Goal: Communication & Community: Answer question/provide support

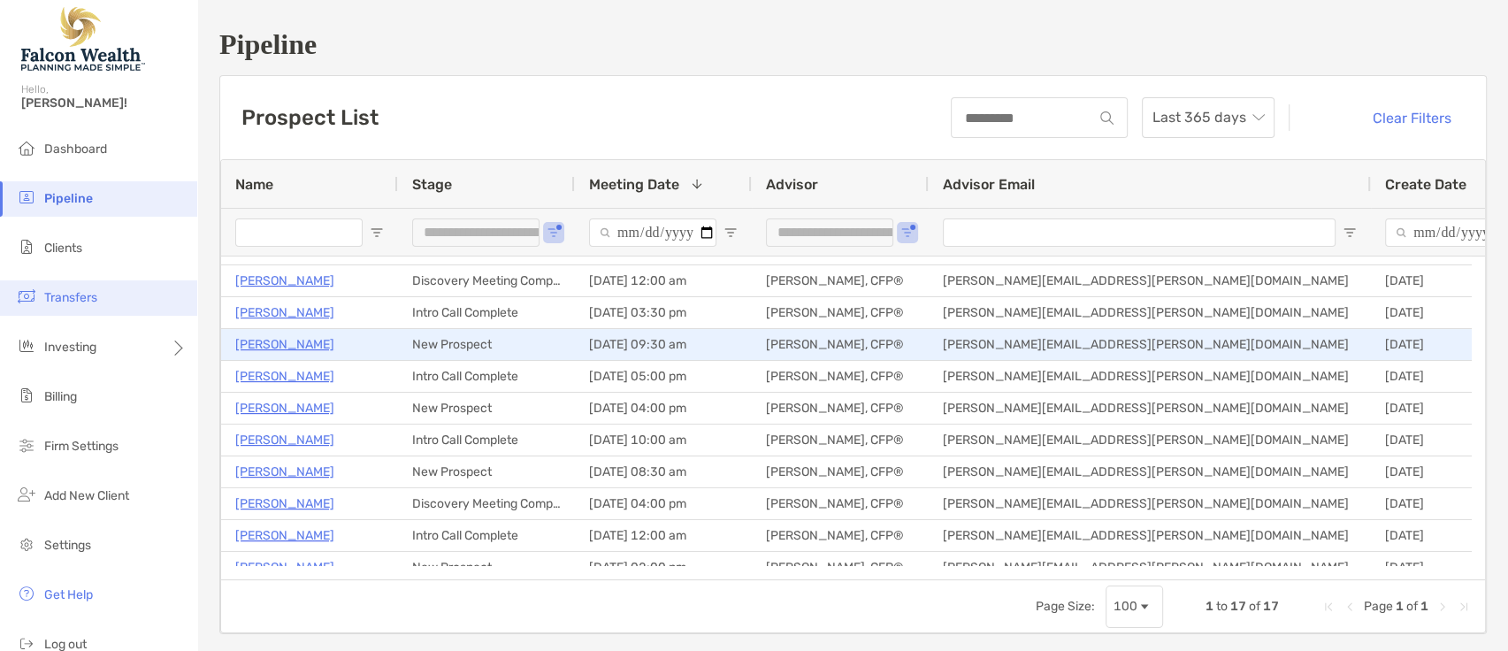
scroll to position [88, 0]
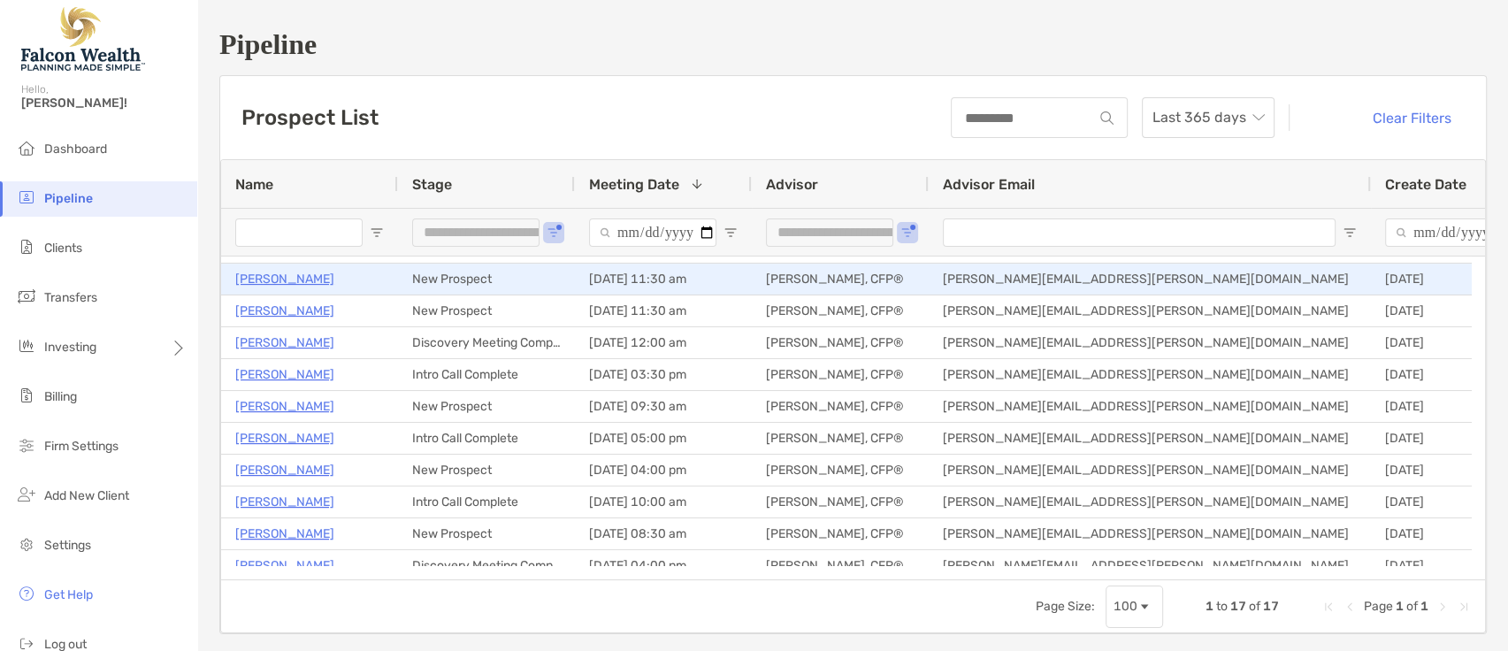
click at [282, 276] on p "[PERSON_NAME]" at bounding box center [284, 279] width 99 height 22
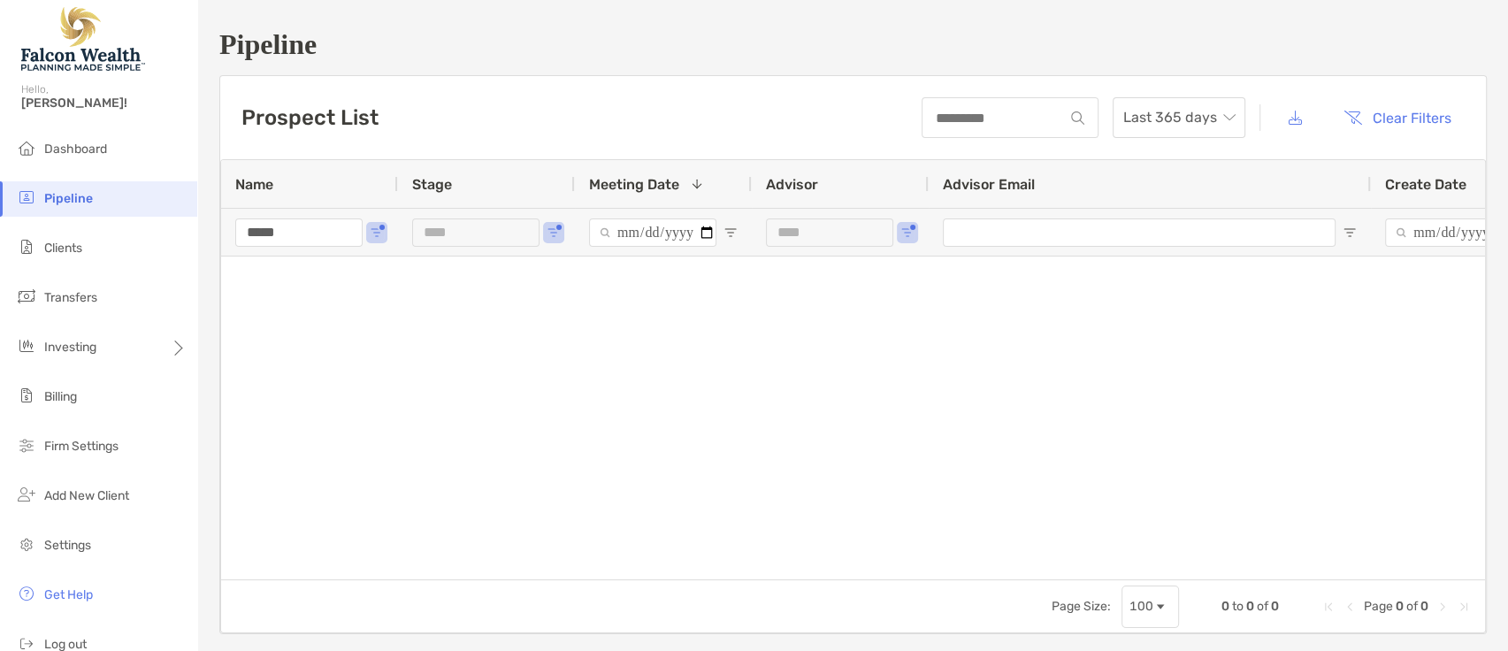
click at [326, 234] on input "*****" at bounding box center [298, 232] width 127 height 28
type input "*"
type input "**********"
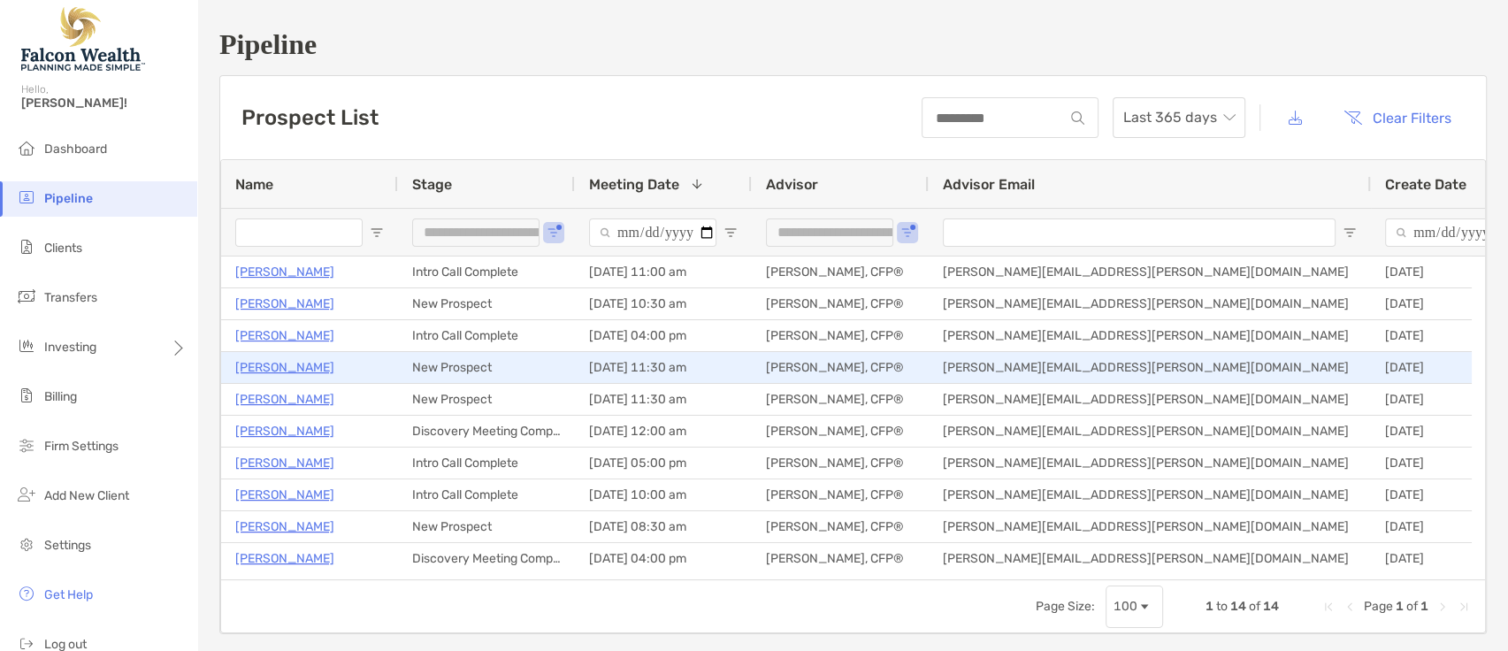
click at [282, 368] on p "[PERSON_NAME]" at bounding box center [284, 367] width 99 height 22
click at [262, 365] on p "[PERSON_NAME]" at bounding box center [284, 367] width 99 height 22
click at [292, 360] on p "[PERSON_NAME]" at bounding box center [284, 367] width 99 height 22
click at [281, 363] on p "[PERSON_NAME]" at bounding box center [284, 367] width 99 height 22
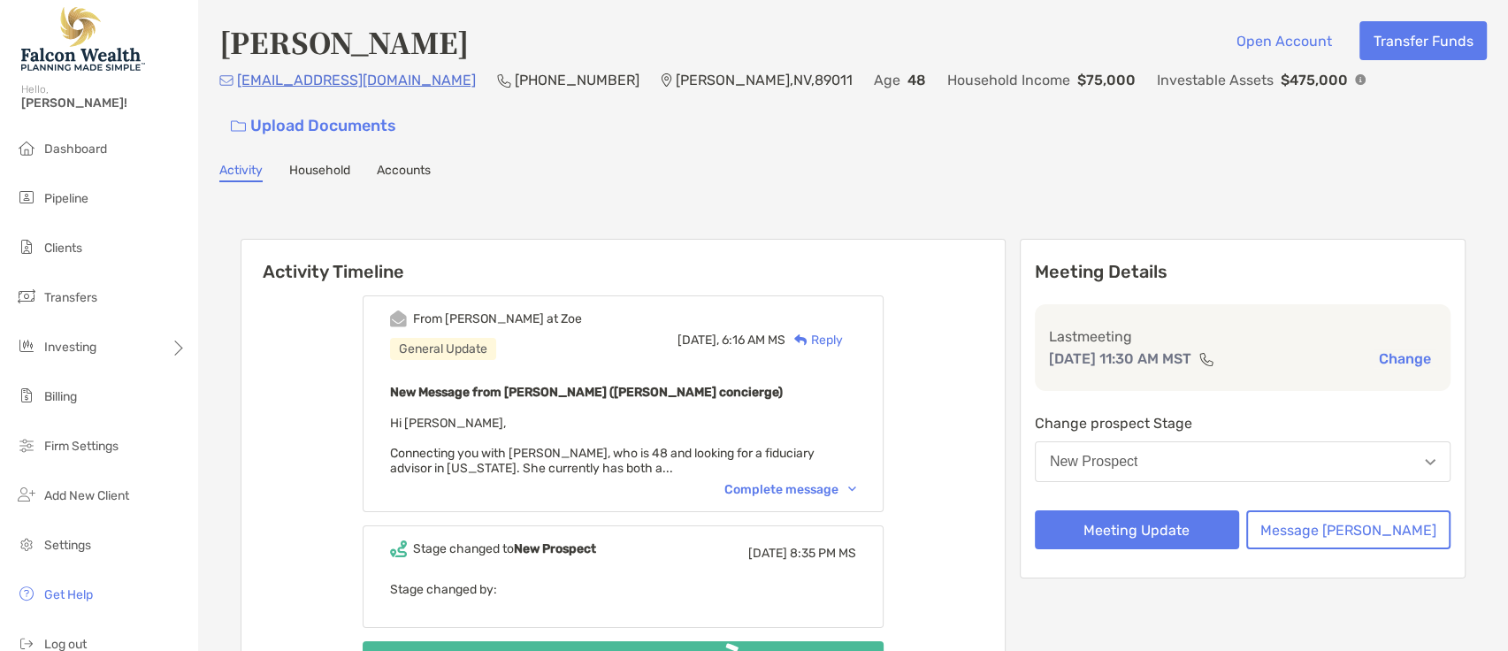
click at [856, 485] on div "Complete message" at bounding box center [790, 489] width 132 height 15
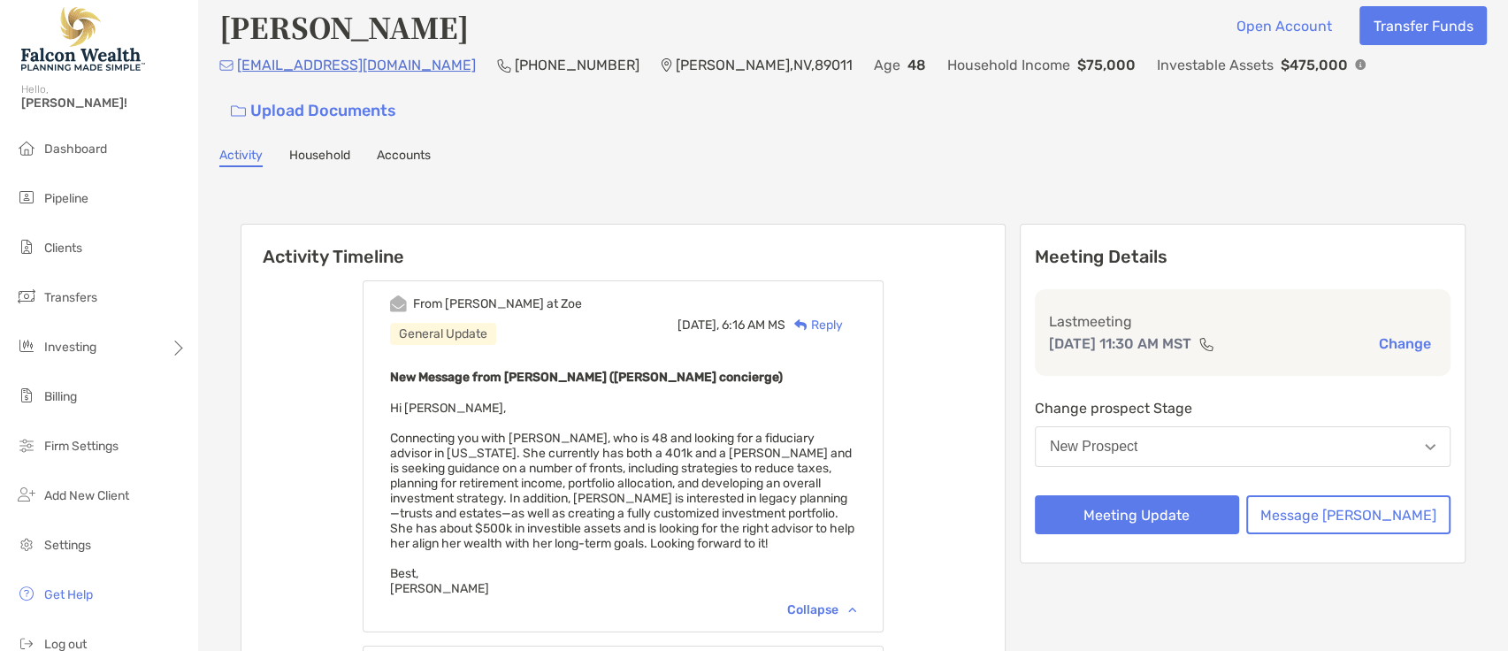
scroll to position [58, 0]
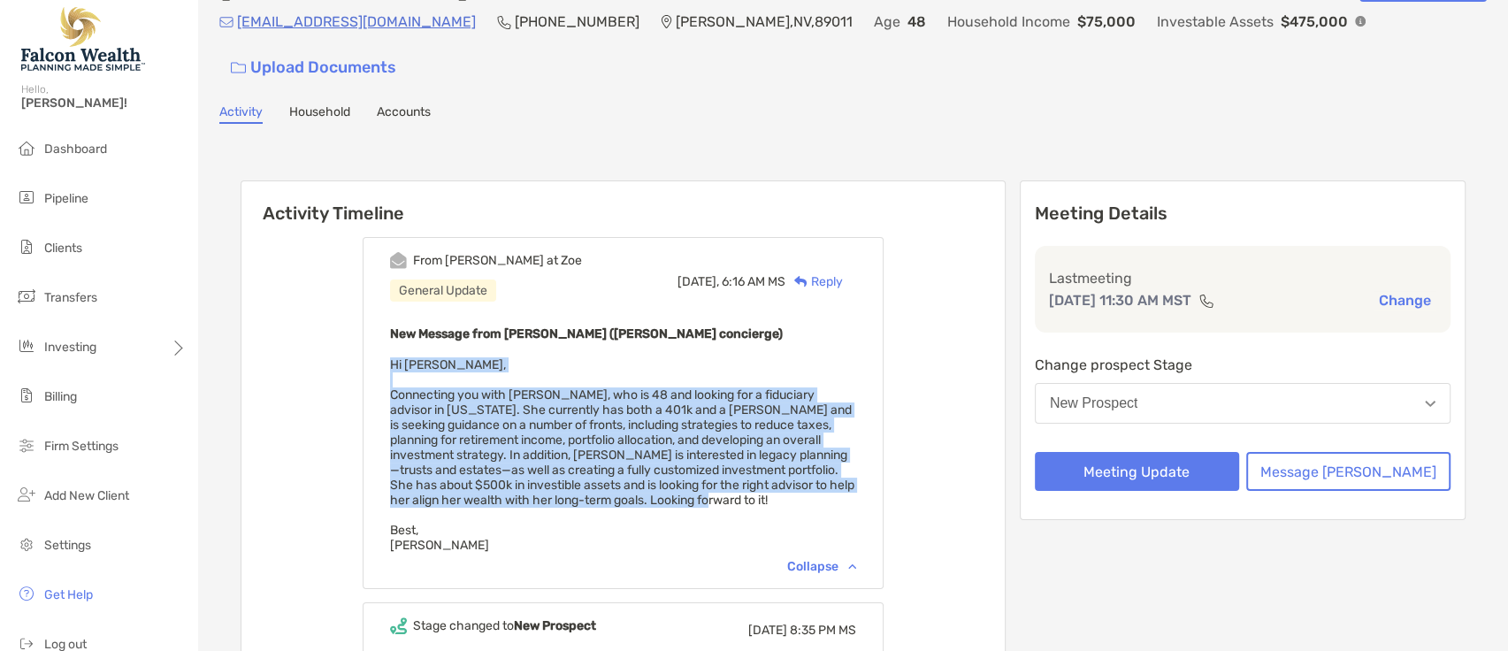
drag, startPoint x: 726, startPoint y: 501, endPoint x: 403, endPoint y: 369, distance: 348.7
click at [403, 369] on div "From Brendan at Zoe General Update Today, 6:16 AM MS Reply New Message from Bre…" at bounding box center [623, 413] width 521 height 352
copy span "Hi Matt, Connecting you with Rachael Miller, who is 48 and looking for a fiduci…"
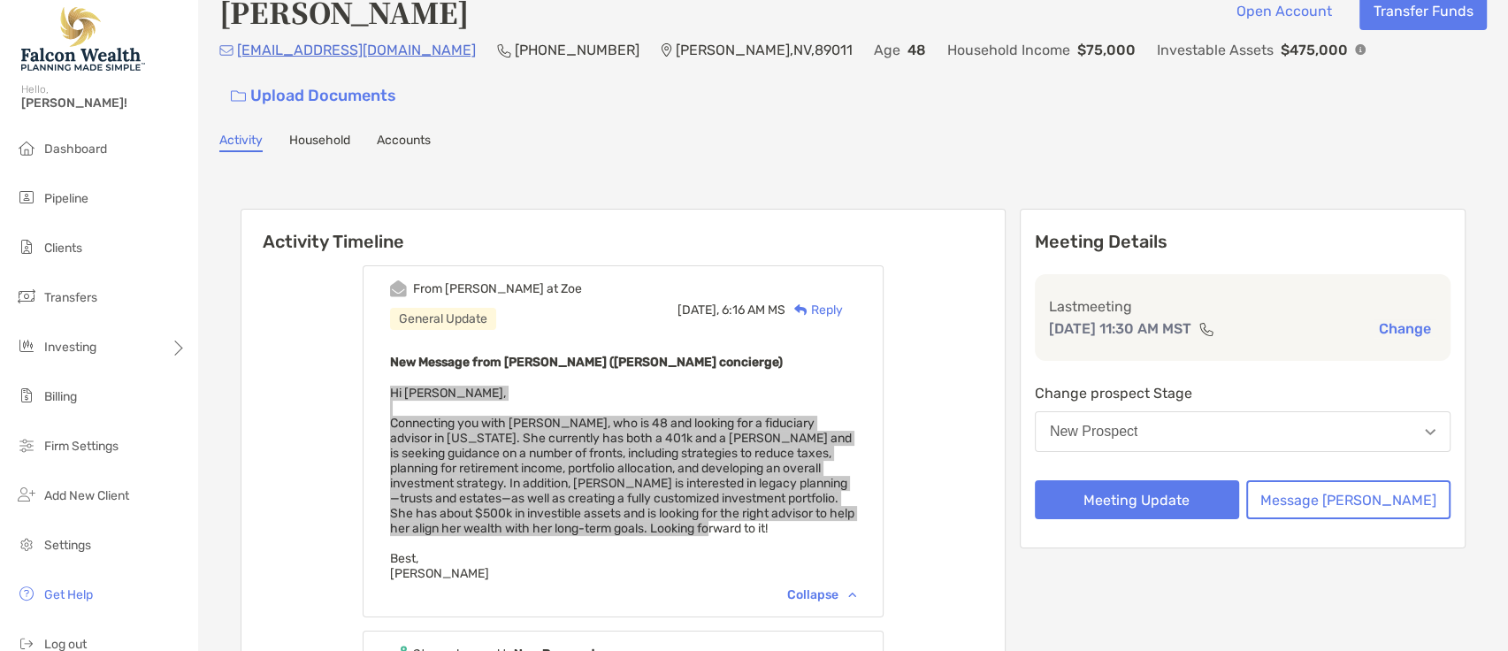
scroll to position [29, 0]
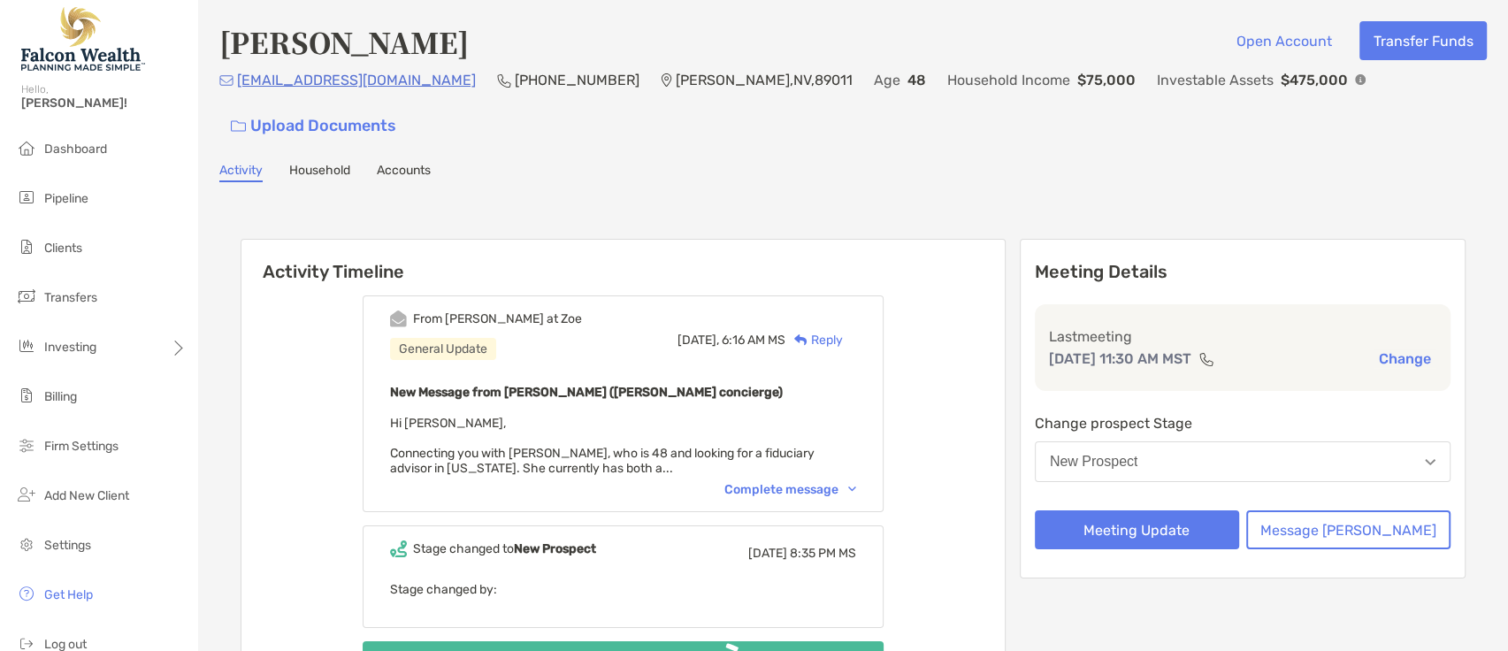
click at [1138, 463] on div "New Prospect" at bounding box center [1094, 462] width 88 height 16
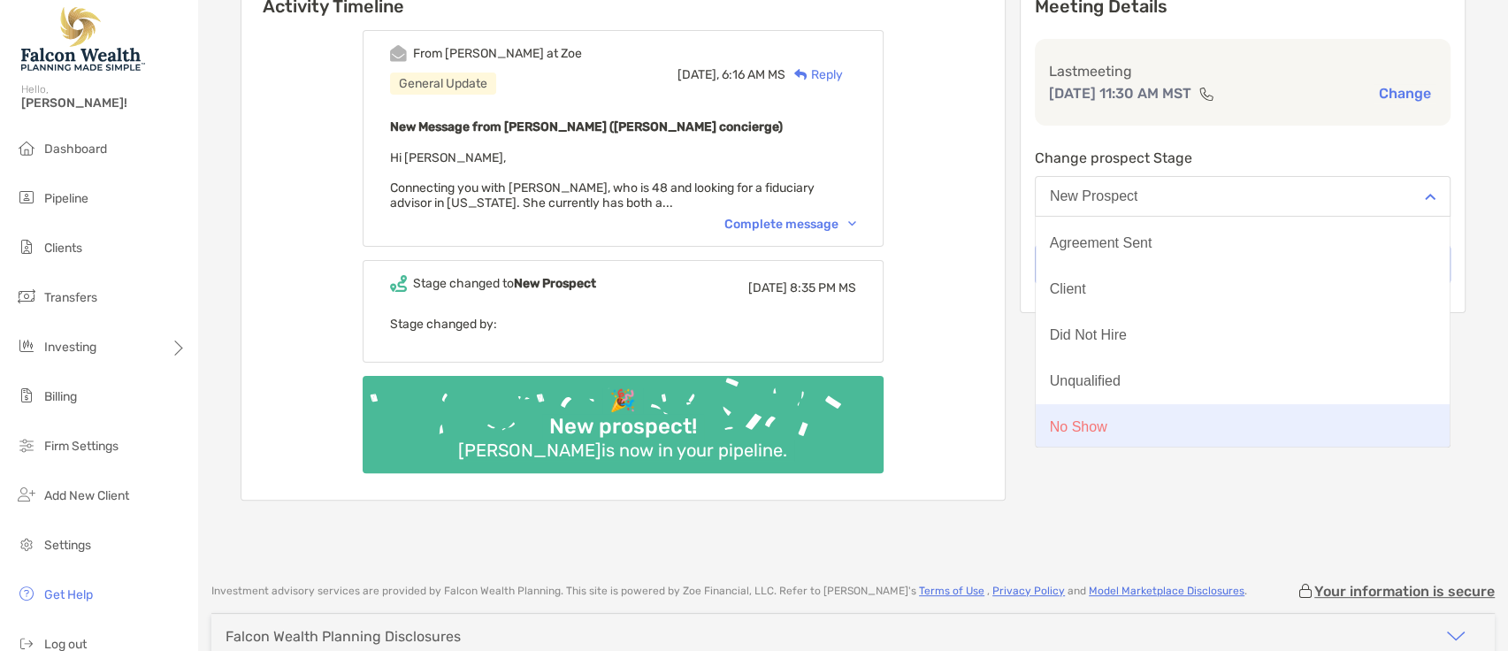
scroll to position [137, 0]
click at [1170, 416] on button "No Show" at bounding box center [1243, 425] width 414 height 46
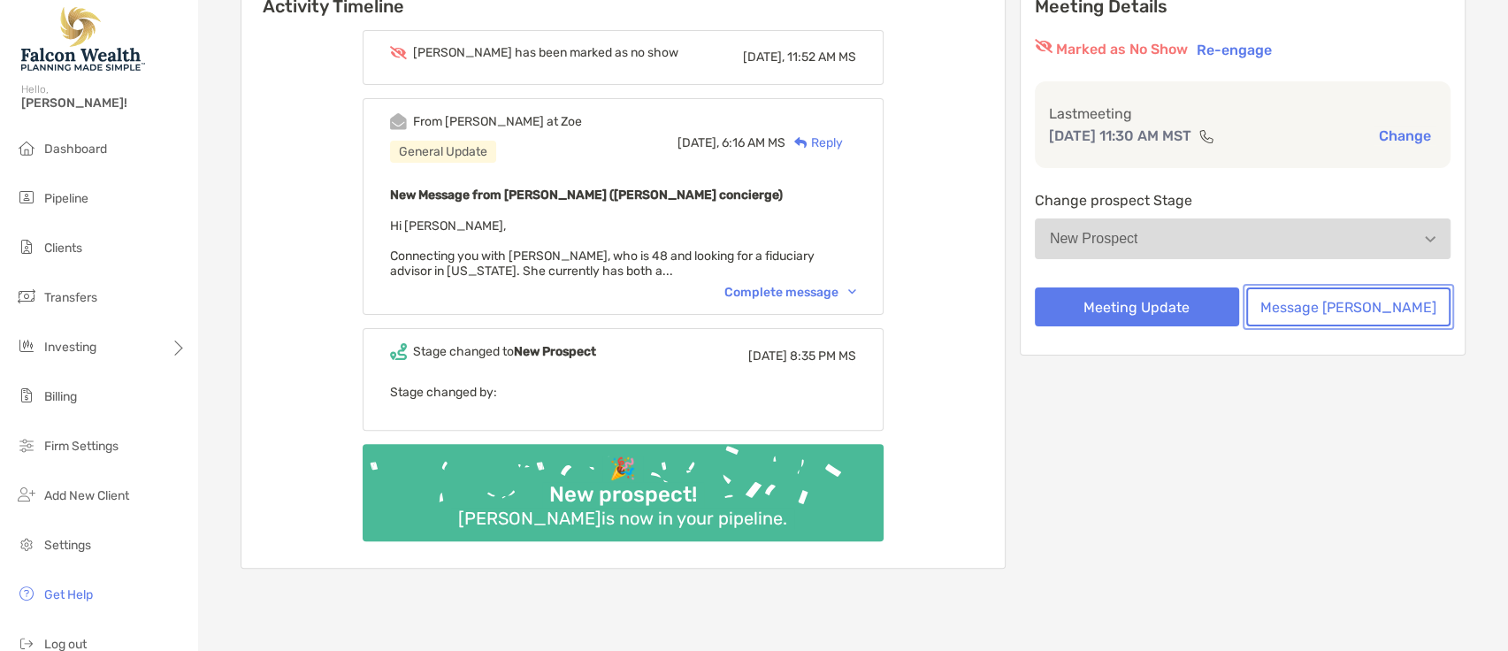
click at [1379, 301] on button "Message [PERSON_NAME]" at bounding box center [1348, 306] width 204 height 39
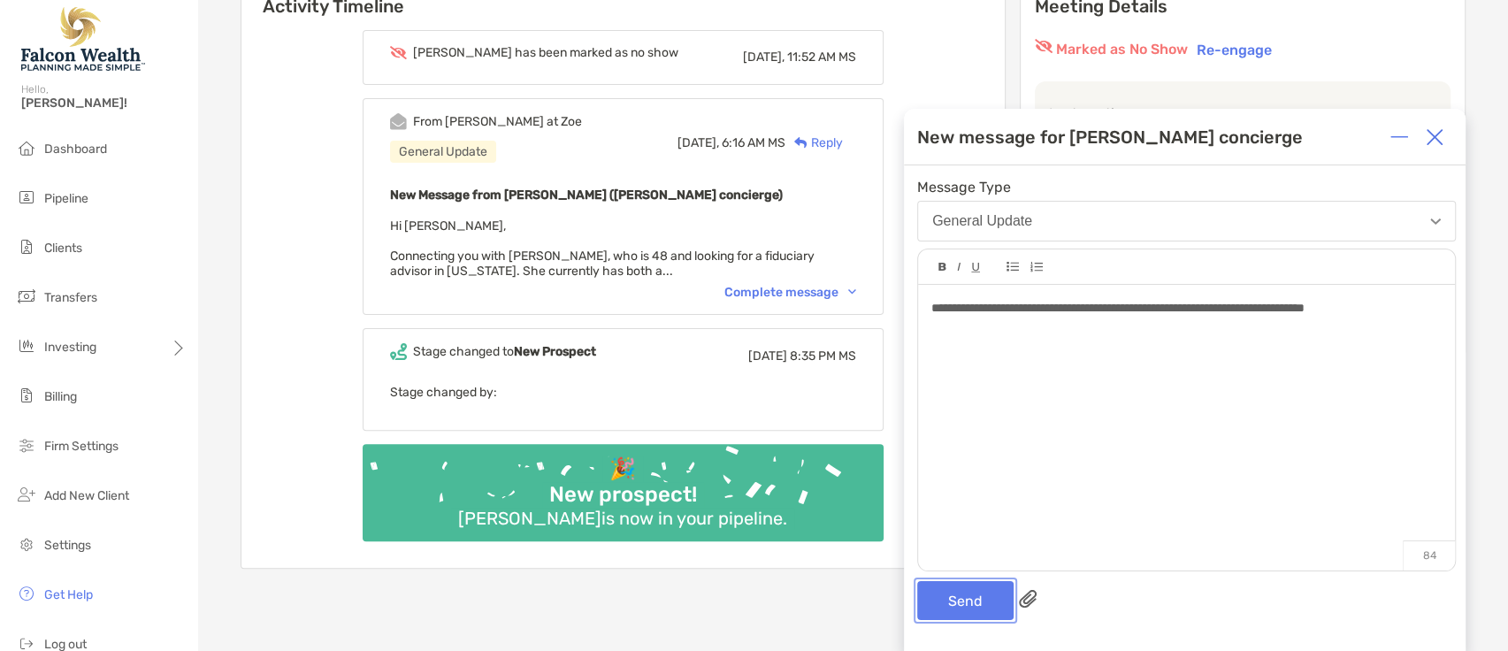
click at [985, 596] on button "Send" at bounding box center [965, 600] width 96 height 39
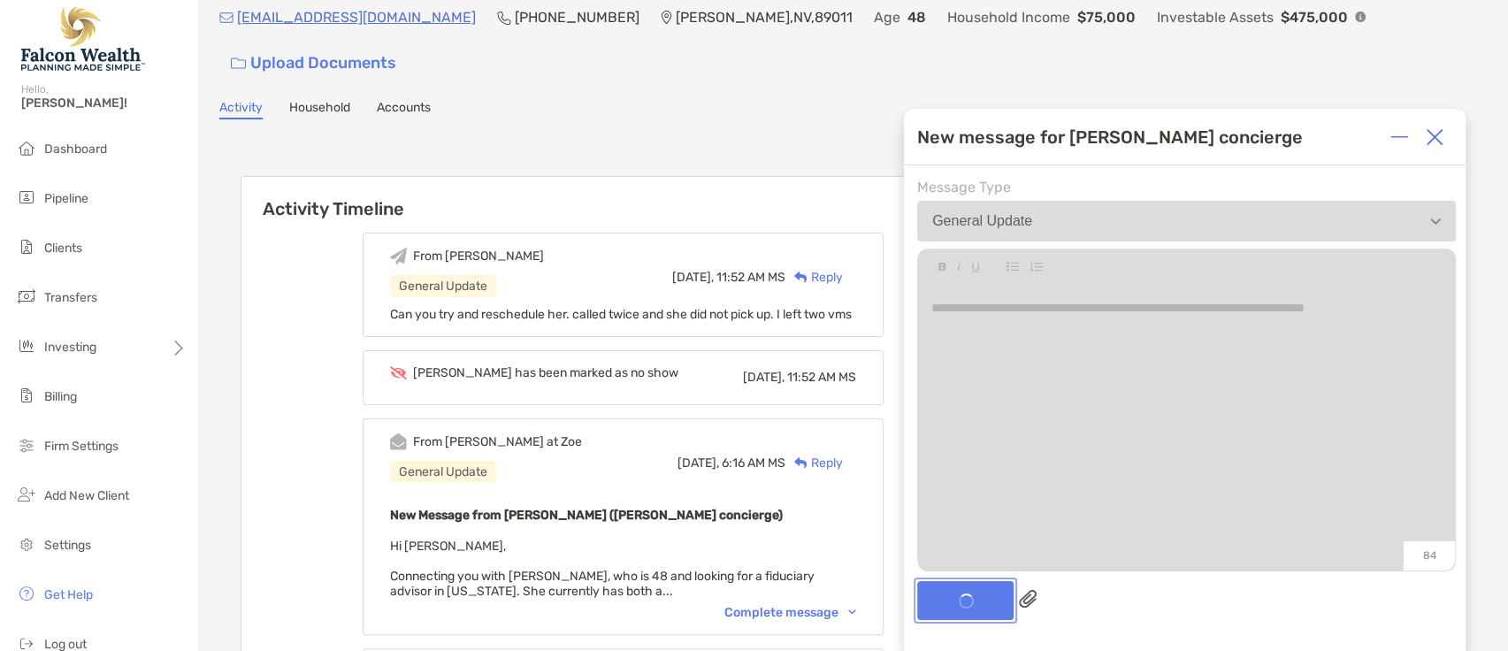
scroll to position [58, 0]
